Goal: Information Seeking & Learning: Learn about a topic

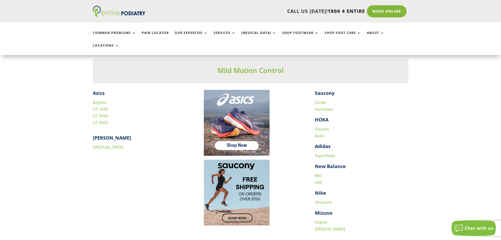
scroll to position [737, 0]
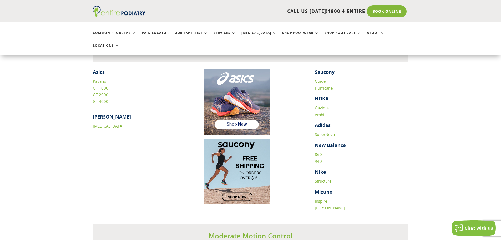
click at [322, 178] on link "Structure" at bounding box center [323, 180] width 17 height 5
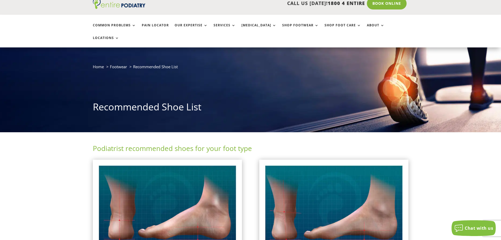
scroll to position [0, 0]
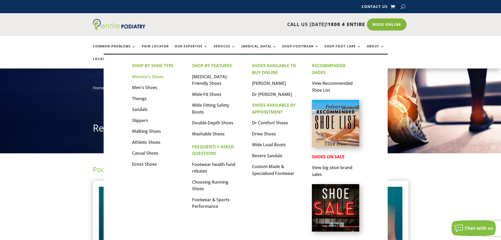
click at [145, 76] on link "Women's Shoes" at bounding box center [148, 77] width 32 height 6
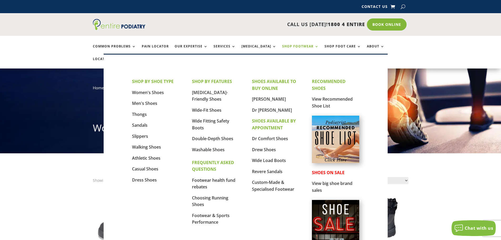
click at [292, 47] on link "Shop Footwear" at bounding box center [300, 49] width 37 height 11
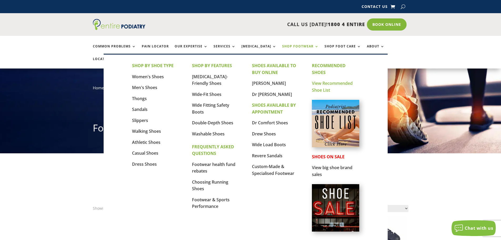
click at [331, 83] on link "View Recommended Shoe List" at bounding box center [332, 86] width 41 height 13
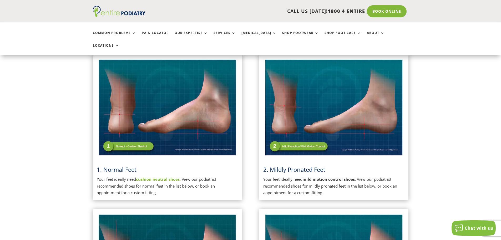
scroll to position [127, 0]
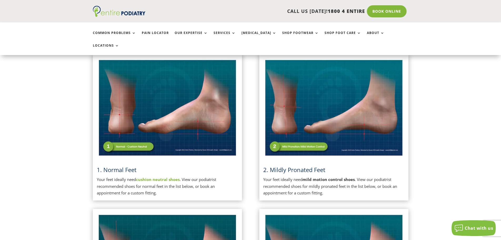
click at [159, 177] on strong "cushion neutral shoes" at bounding box center [158, 179] width 44 height 5
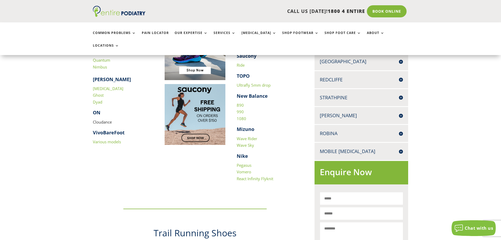
scroll to position [189, 0]
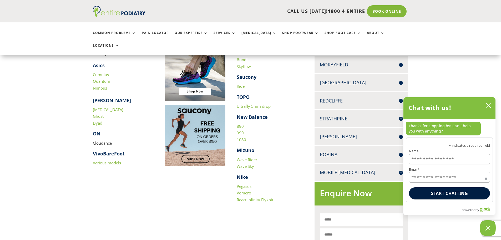
click at [244, 190] on link "Vomero" at bounding box center [244, 192] width 14 height 5
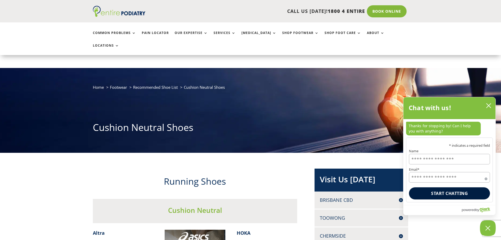
scroll to position [0, 0]
